Goal: Obtain resource: Obtain resource

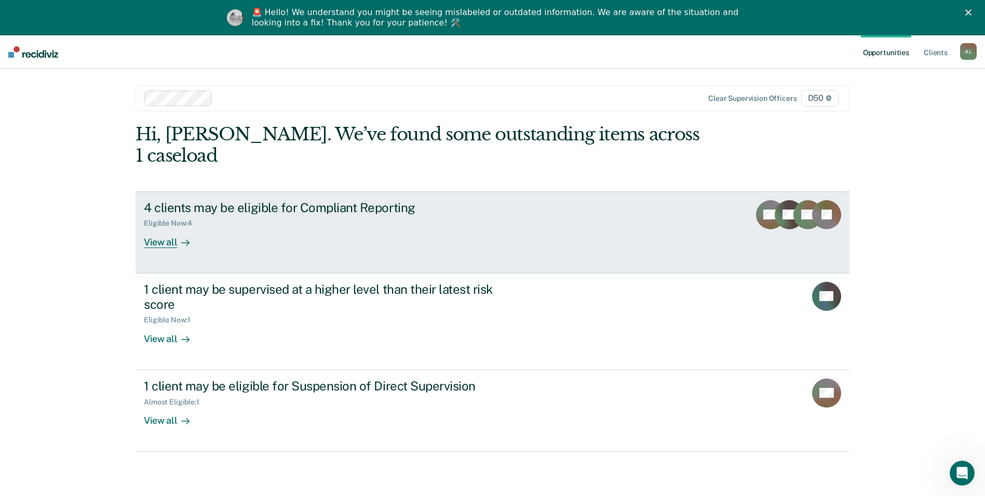
click at [209, 212] on div "4 clients may be eligible for Compliant Reporting Eligible Now : 4 View all" at bounding box center [339, 224] width 390 height 48
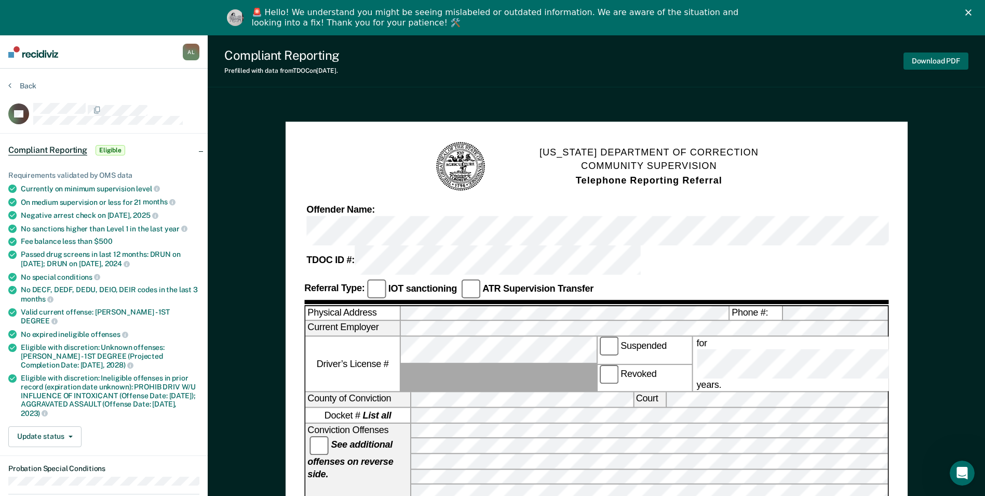
click at [934, 58] on button "Download PDF" at bounding box center [936, 60] width 65 height 17
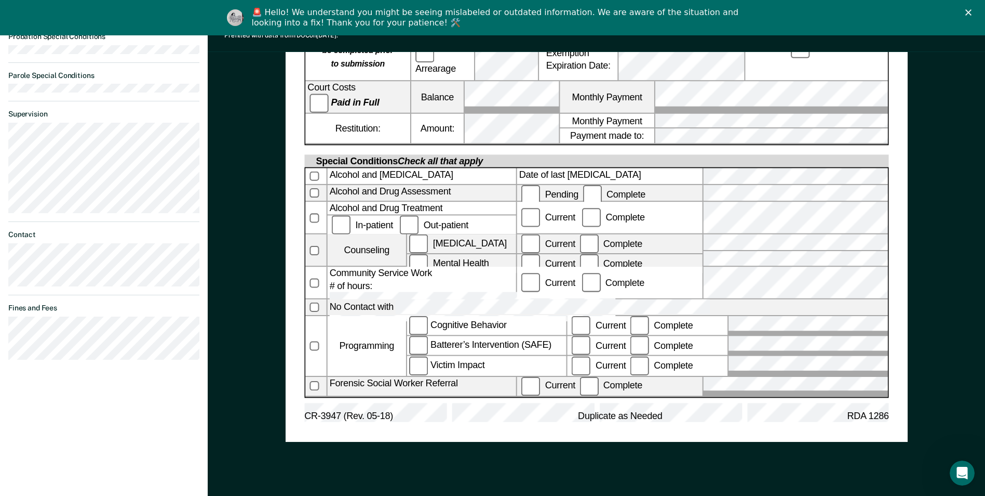
scroll to position [518, 0]
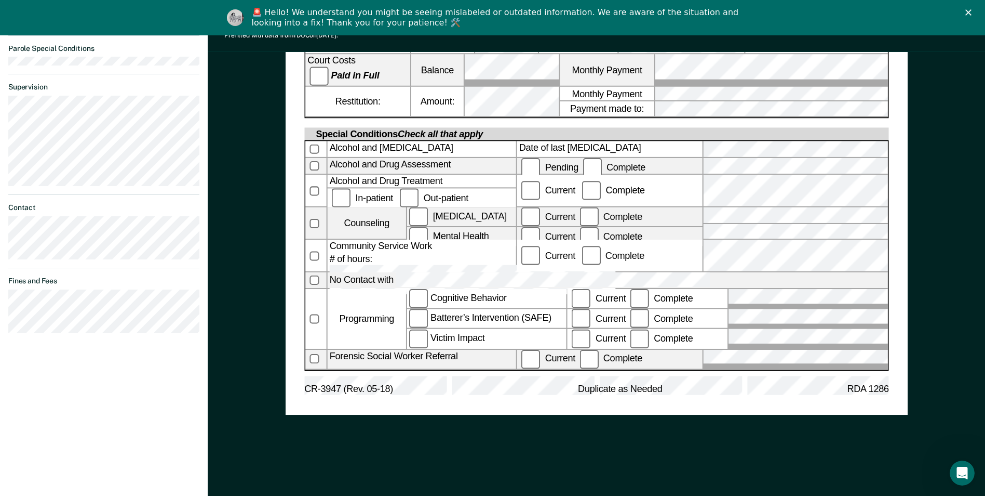
click at [317, 158] on label at bounding box center [315, 166] width 21 height 16
click at [590, 162] on label "Complete" at bounding box center [614, 167] width 67 height 10
click at [580, 353] on label "Complete" at bounding box center [611, 358] width 67 height 10
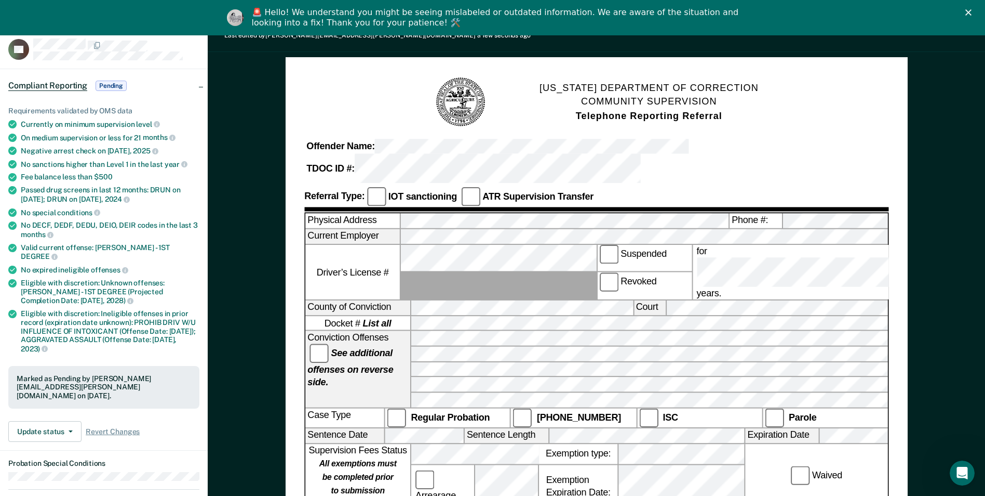
scroll to position [0, 0]
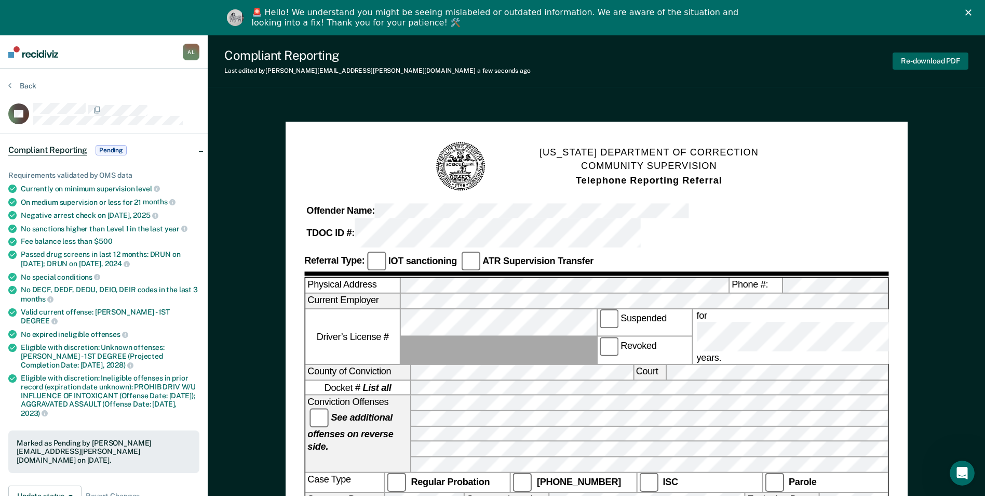
click at [931, 66] on button "Re-download PDF" at bounding box center [931, 60] width 76 height 17
